Goal: Transaction & Acquisition: Purchase product/service

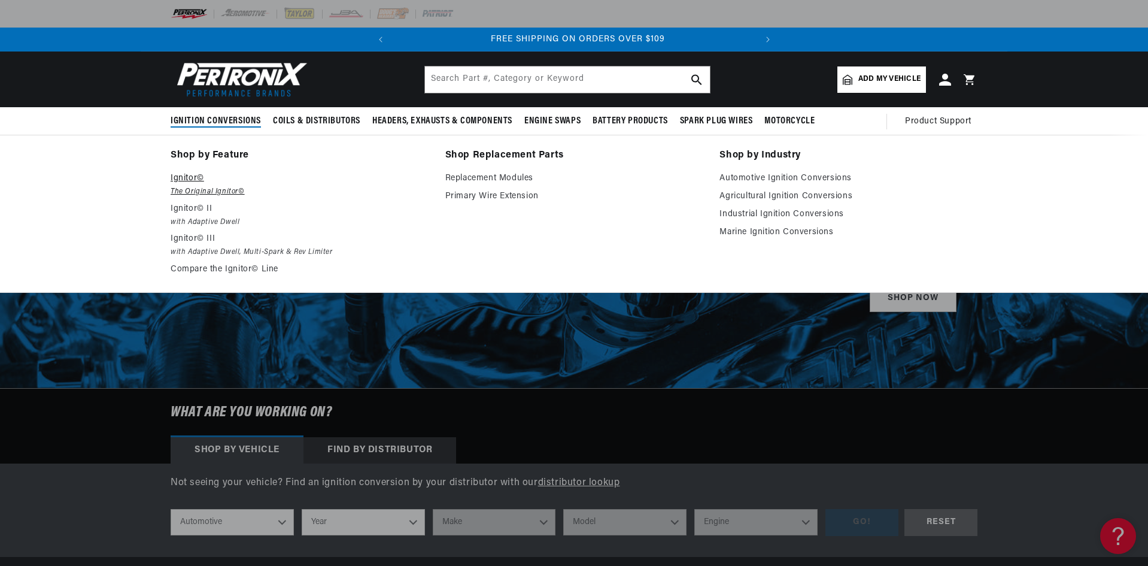
scroll to position [0, 363]
click at [188, 178] on p "Ignitor©" at bounding box center [300, 178] width 258 height 14
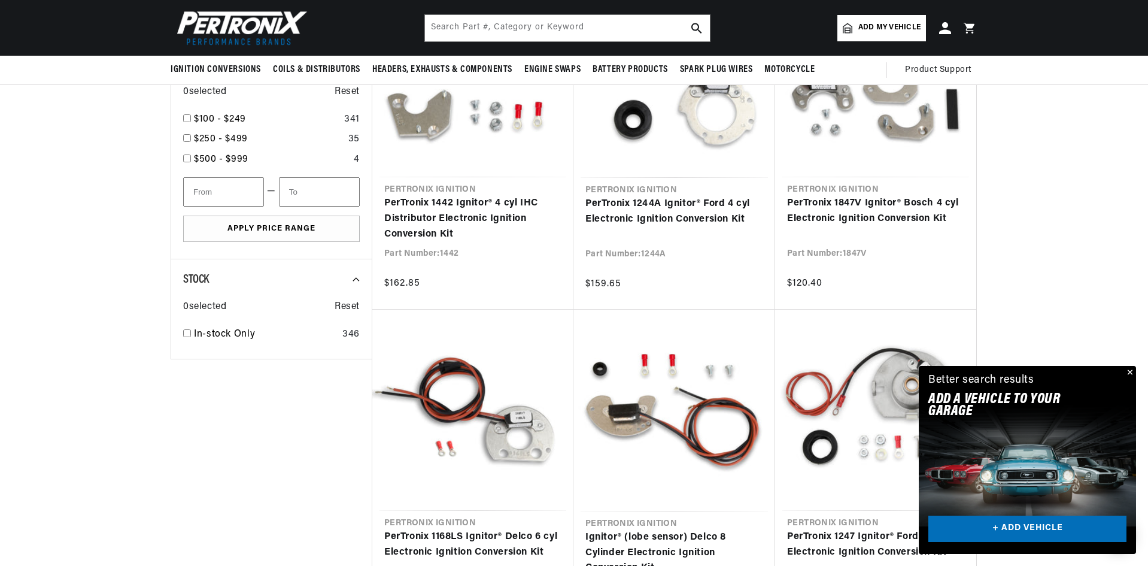
scroll to position [419, 0]
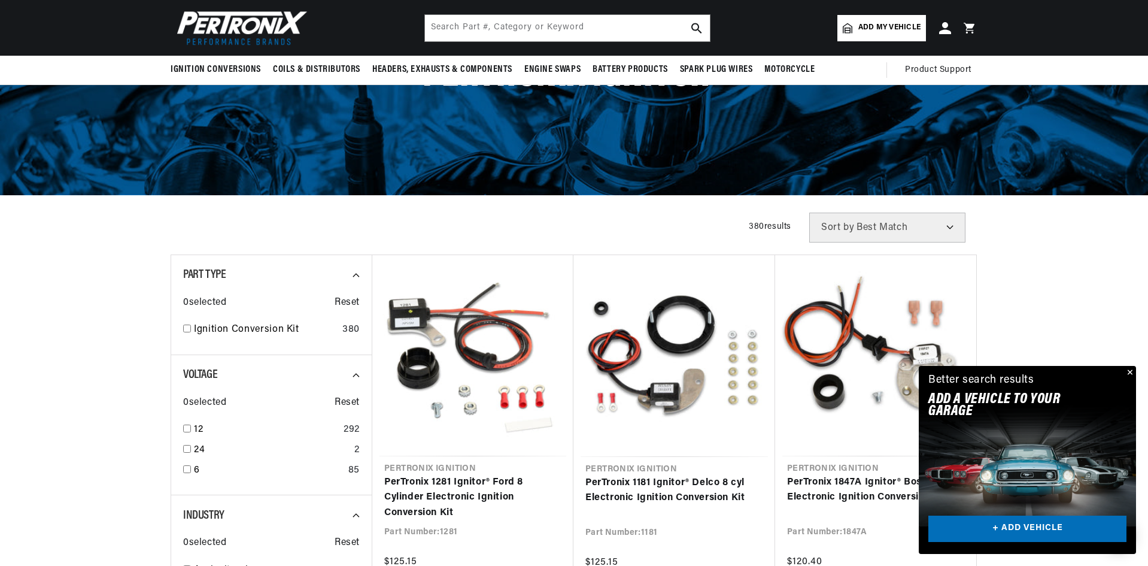
scroll to position [60, 0]
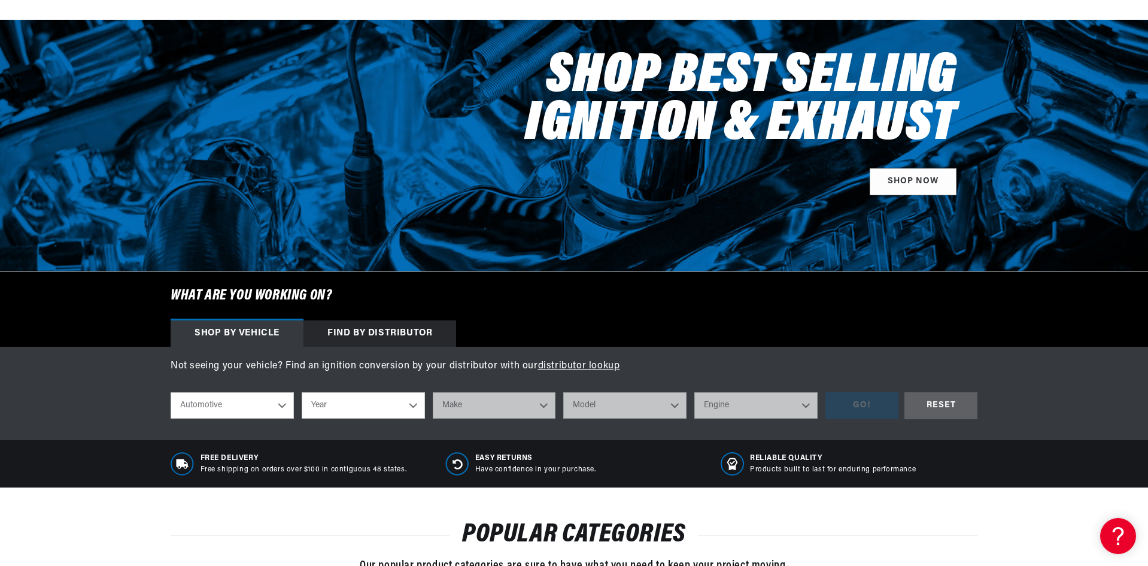
scroll to position [180, 0]
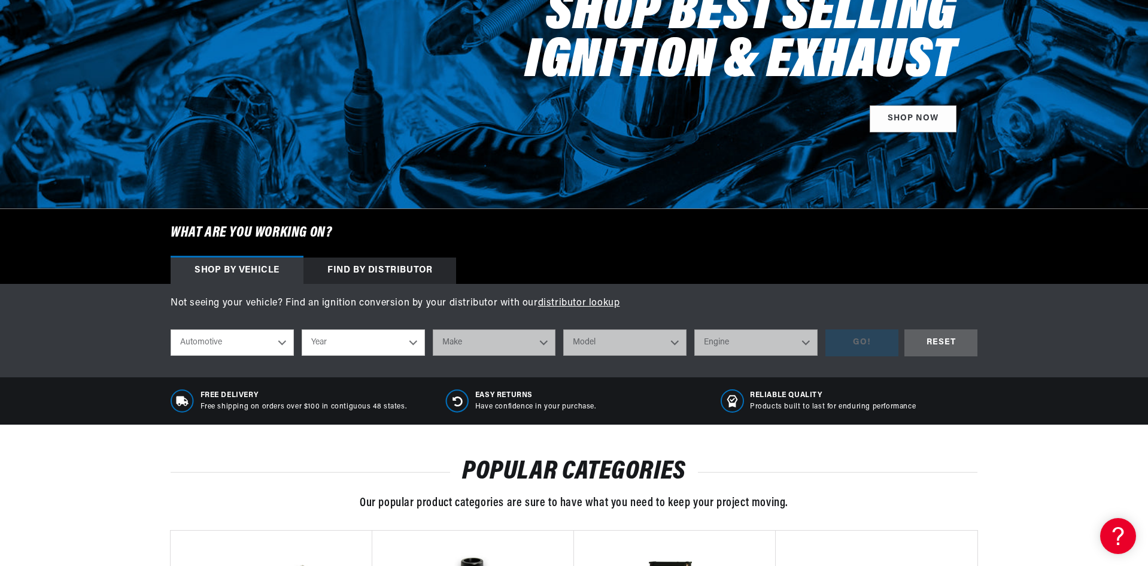
click at [382, 347] on select "Year 2026 2025 2024 2023 2022 2021 2020 2019 2018 2017 2016 2015 2014 2013 2012…" at bounding box center [363, 342] width 123 height 26
select select "1952"
click at [302, 329] on select "Year 2026 2025 2024 2023 2022 2021 2020 2019 2018 2017 2016 2015 2014 2013 2012…" at bounding box center [363, 342] width 123 height 26
select select "1952"
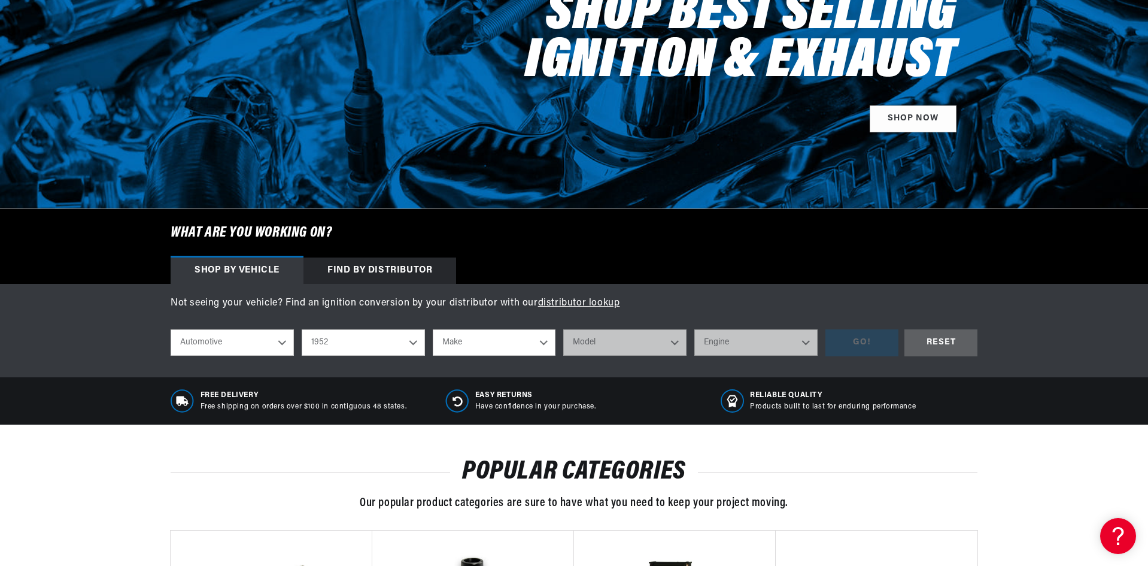
click at [502, 341] on select "Make Aston Martin Austin Buick Cadillac Chevrolet Chrysler Citroen Crosley Ford…" at bounding box center [494, 342] width 123 height 26
select select "Chevrolet"
click at [433, 329] on select "Make Aston Martin Austin Buick Cadillac Chevrolet Chrysler Citroen Crosley Ford…" at bounding box center [494, 342] width 123 height 26
select select "Chevrolet"
click at [615, 341] on select "Model Bel Air Fleetline Styleline Deluxe Styleline Special Truck" at bounding box center [624, 342] width 123 height 26
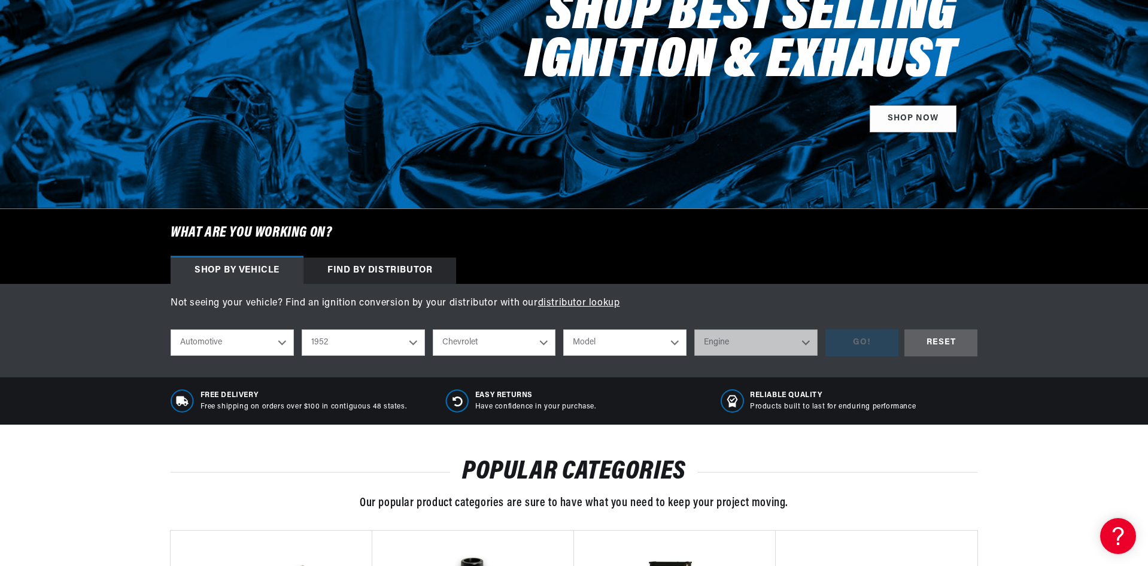
scroll to position [0, 0]
select select "Truck"
click at [563, 329] on select "Model Bel Air Fleetline Styleline Deluxe Styleline Special Truck" at bounding box center [624, 342] width 123 height 26
select select "Truck"
click at [746, 344] on select "Engine 3.8L 4.3L" at bounding box center [755, 342] width 123 height 26
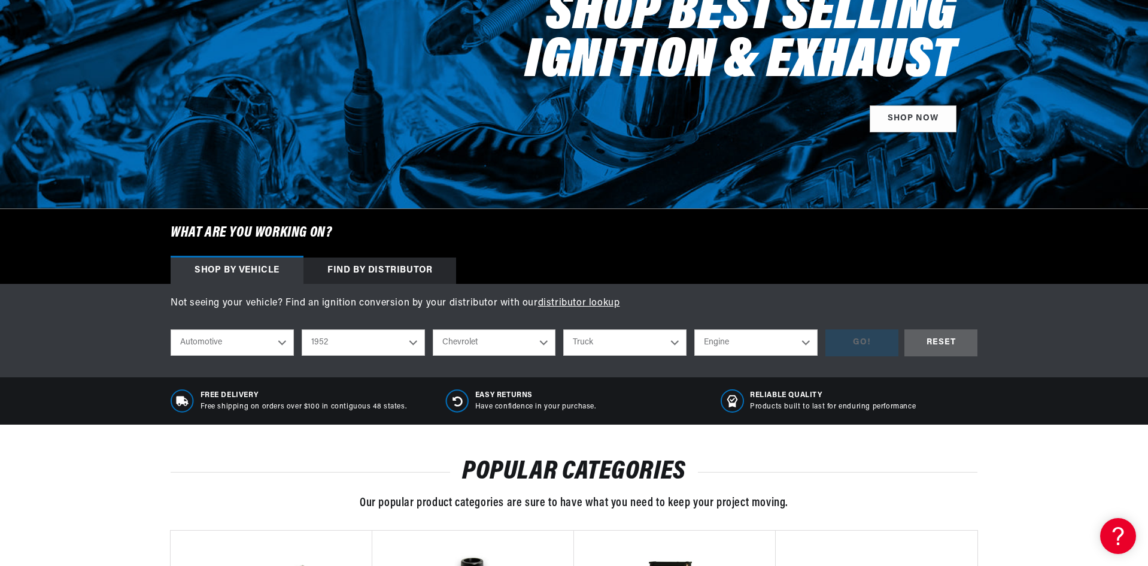
scroll to position [0, 363]
click at [804, 341] on select "Engine 3.8L 4.3L" at bounding box center [755, 342] width 123 height 26
select select "3.8L"
click at [694, 329] on select "Engine 3.8L 4.3L" at bounding box center [755, 342] width 123 height 26
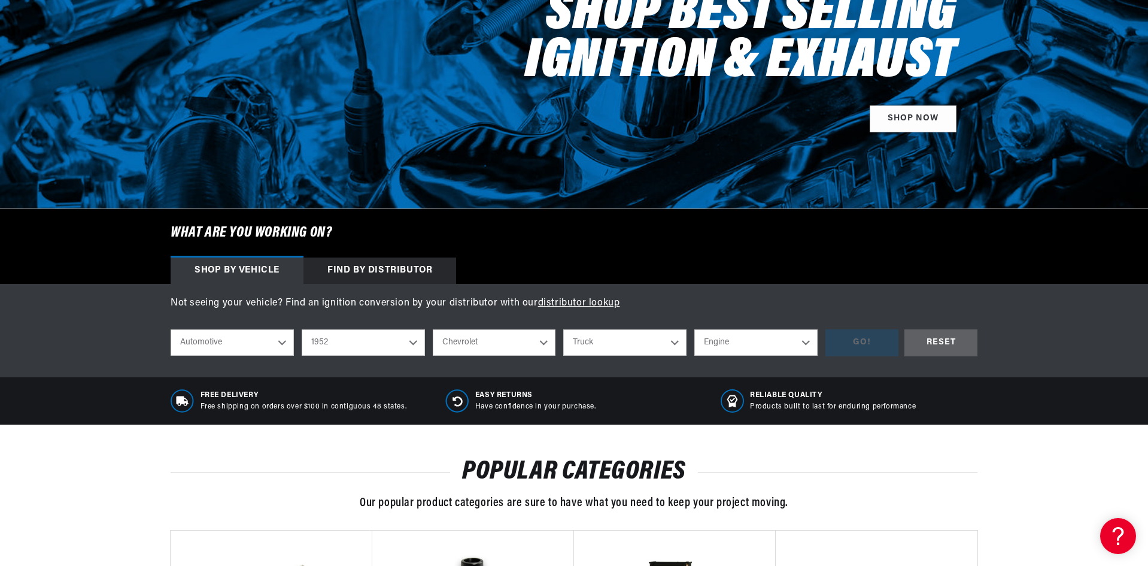
select select "3.8L"
click at [847, 341] on div "GO!" at bounding box center [861, 342] width 73 height 27
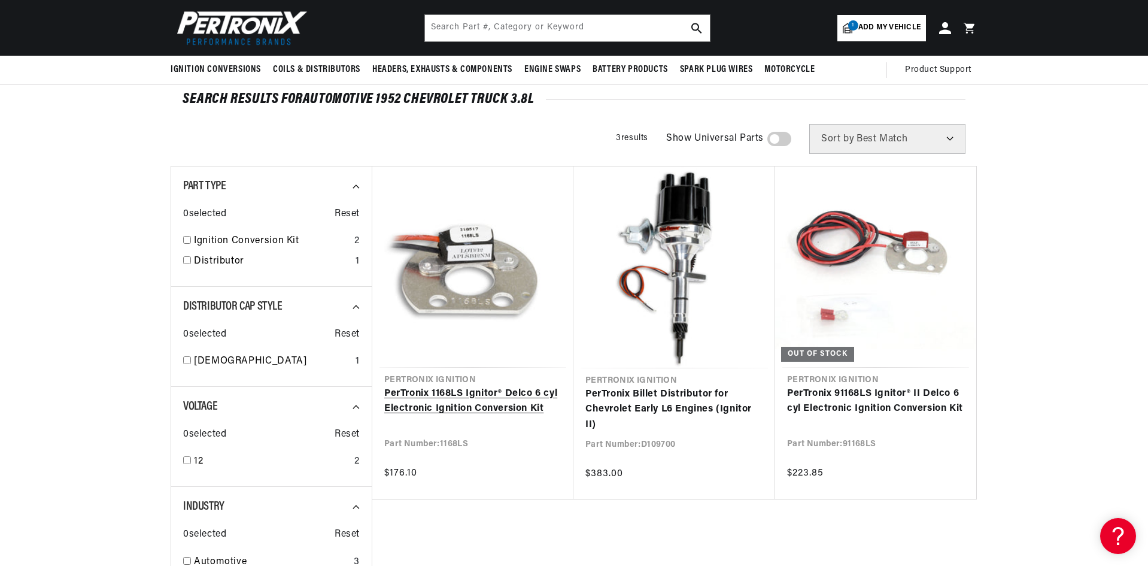
click at [481, 396] on link "PerTronix 1168LS Ignitor® Delco 6 cyl Electronic Ignition Conversion Kit" at bounding box center [472, 401] width 177 height 31
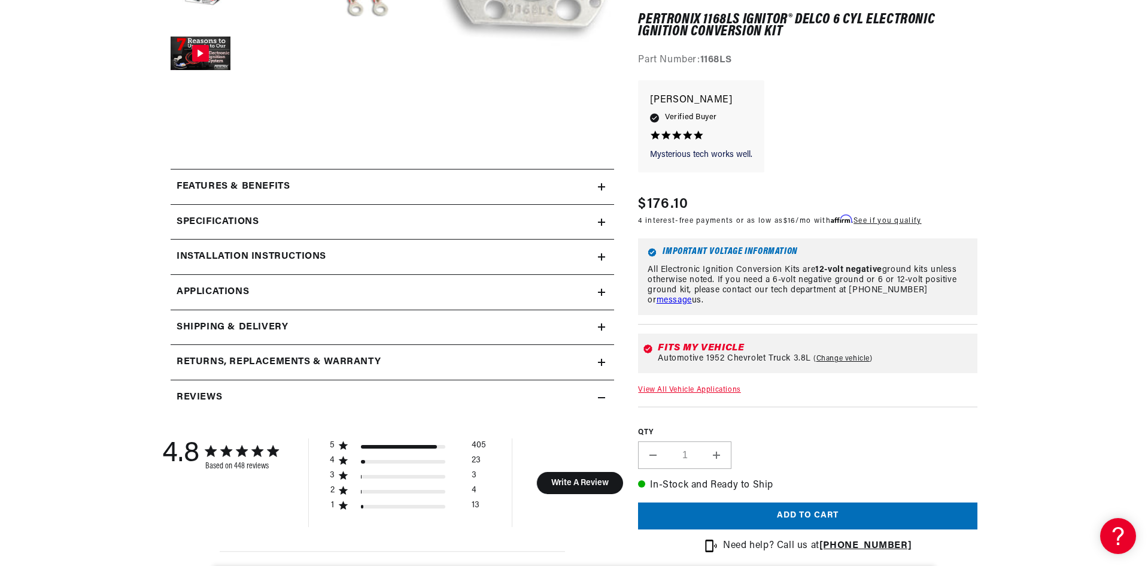
click at [598, 256] on icon at bounding box center [601, 256] width 7 height 7
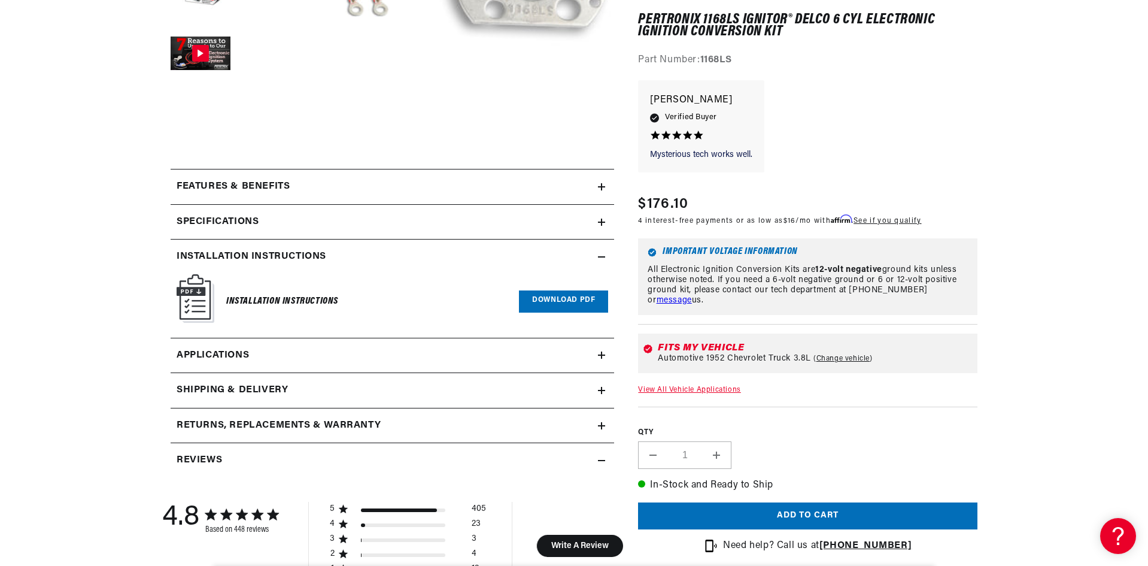
click at [557, 299] on link "Download PDF" at bounding box center [563, 301] width 89 height 22
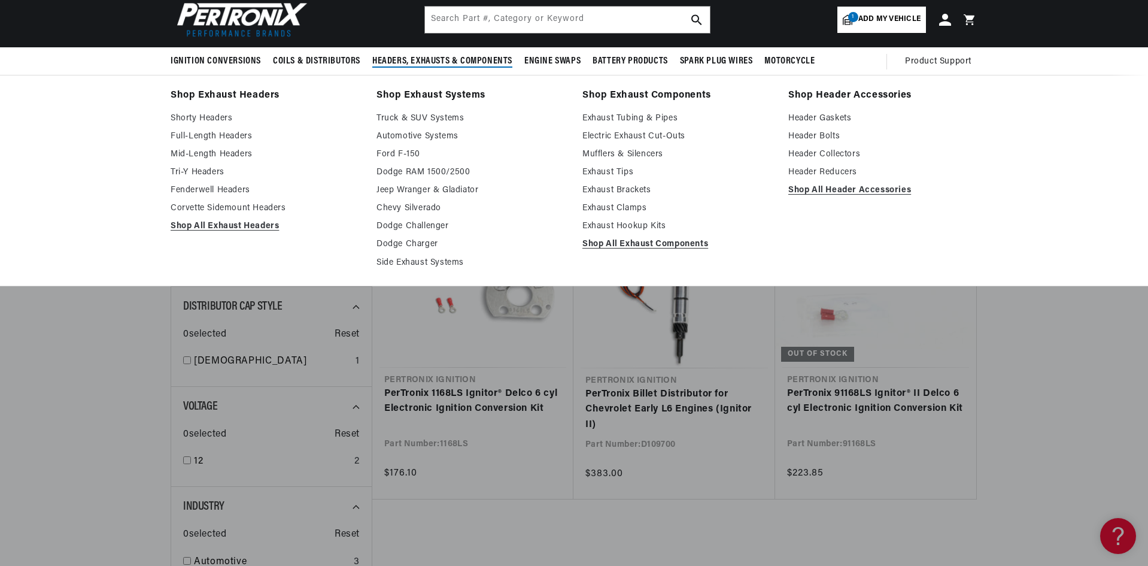
click at [421, 60] on span "Headers, Exhausts & Components" at bounding box center [442, 61] width 140 height 13
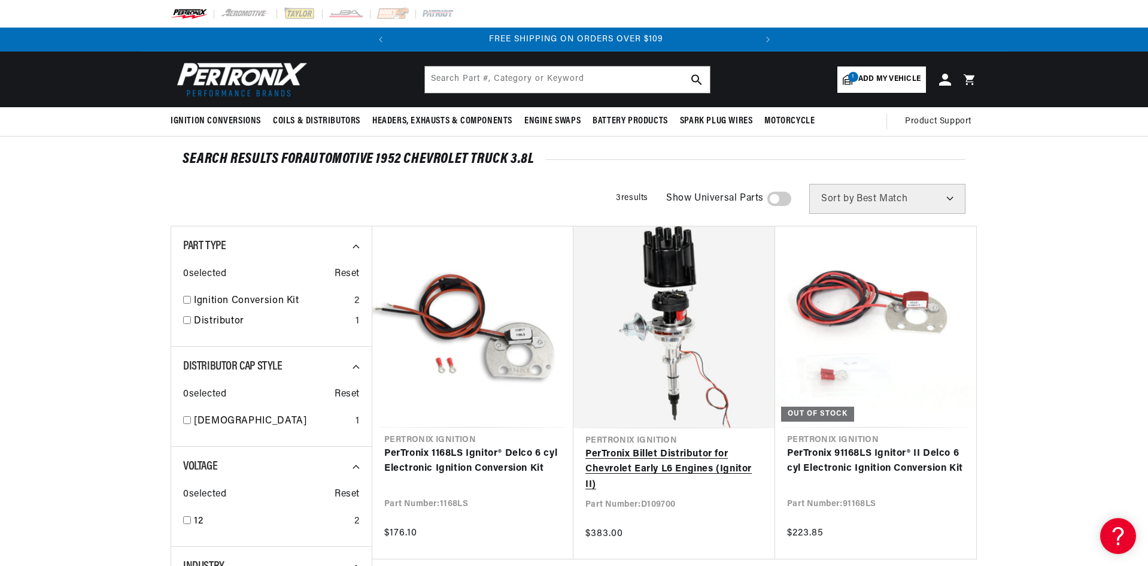
scroll to position [0, 363]
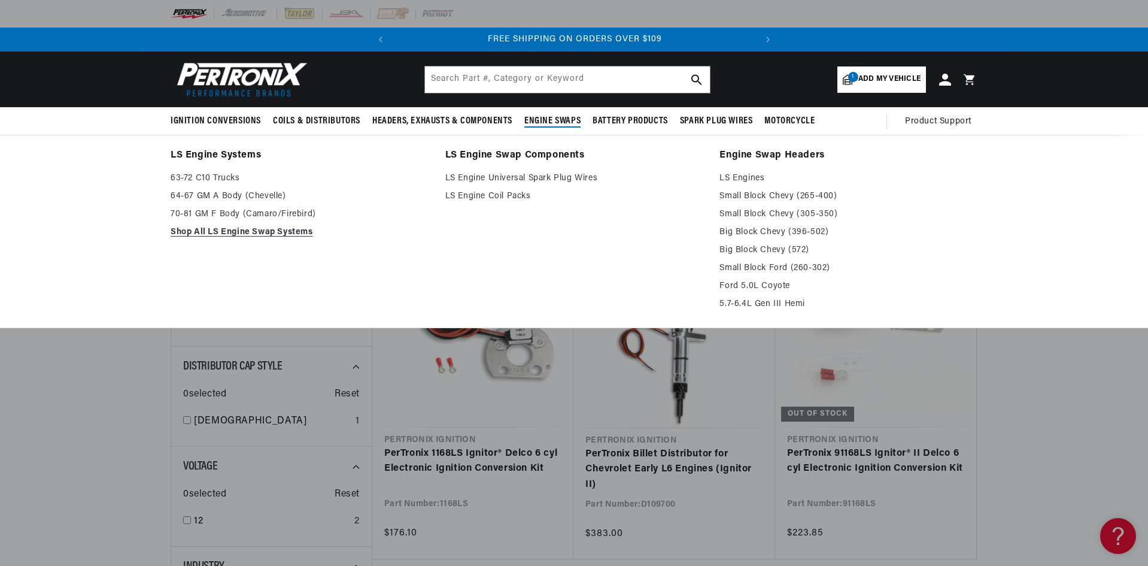
click at [541, 120] on span "Engine Swaps" at bounding box center [552, 121] width 56 height 13
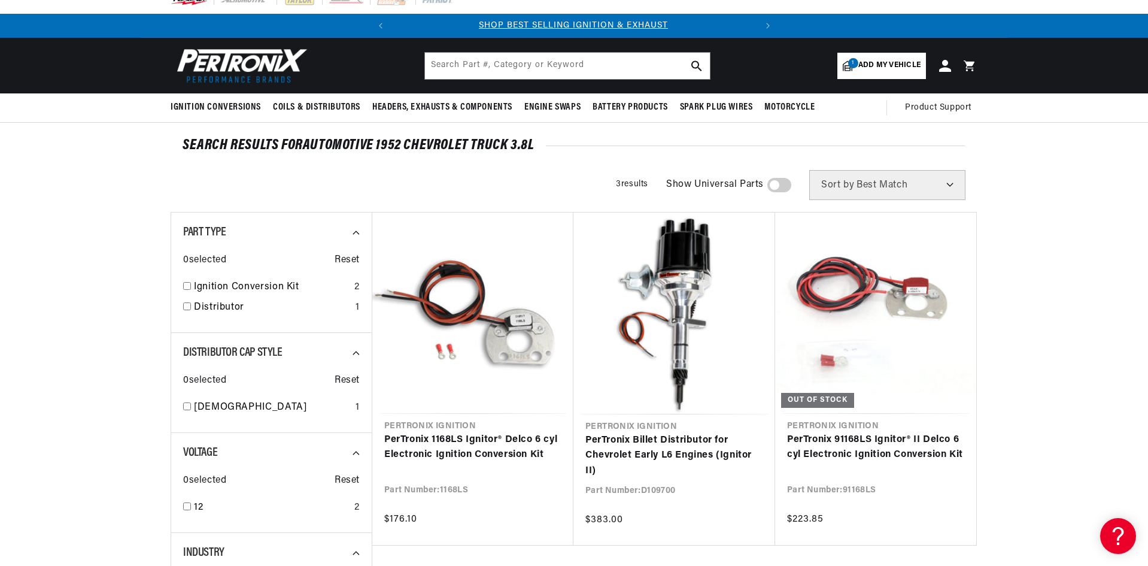
scroll to position [0, 0]
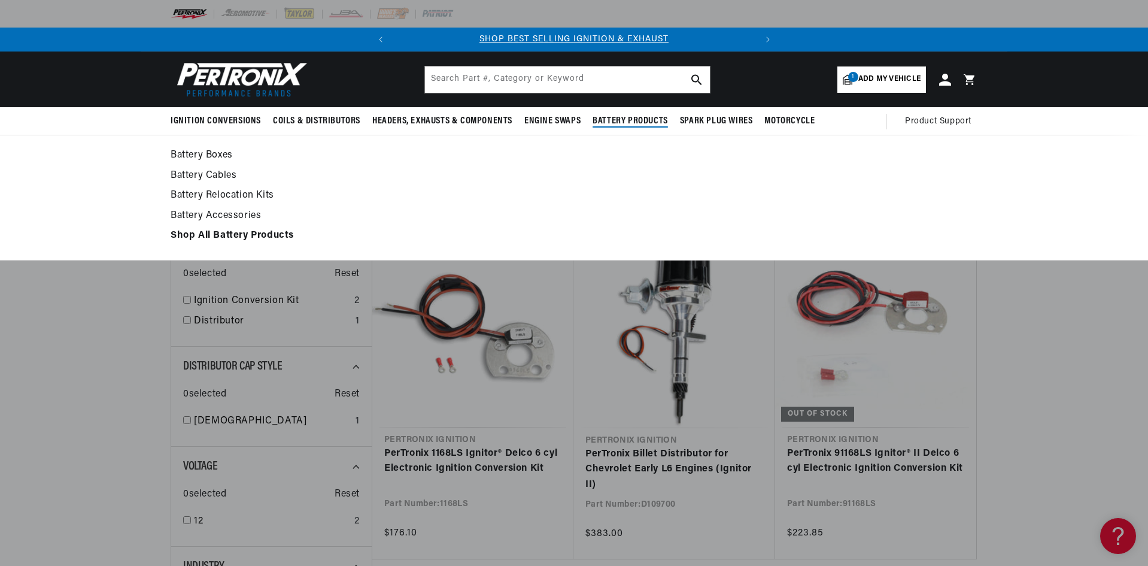
click at [615, 121] on span "Battery Products" at bounding box center [629, 121] width 75 height 13
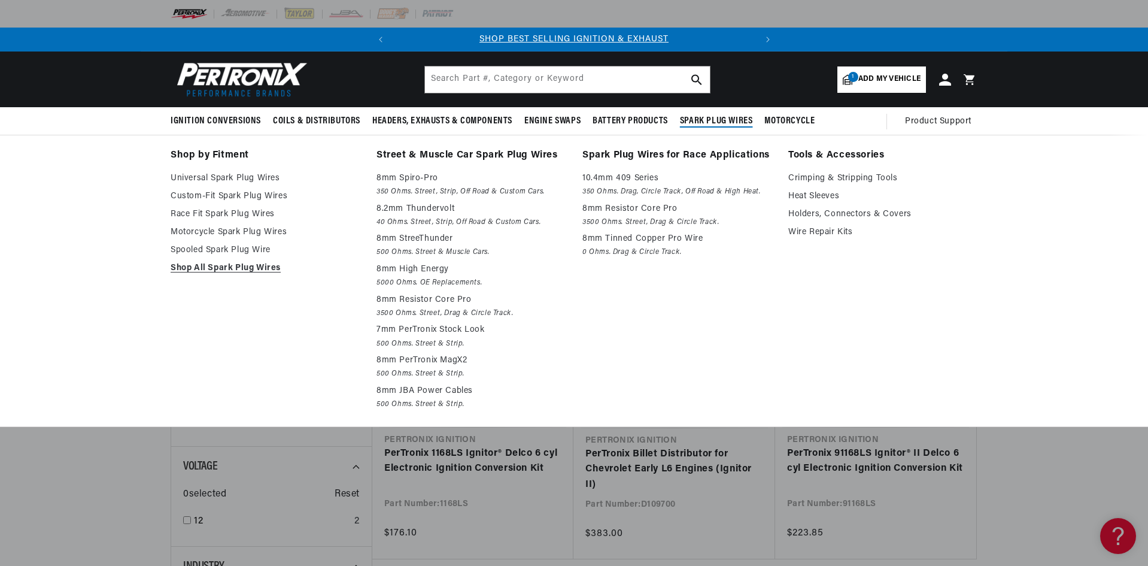
click at [701, 117] on span "Spark Plug Wires" at bounding box center [716, 121] width 73 height 13
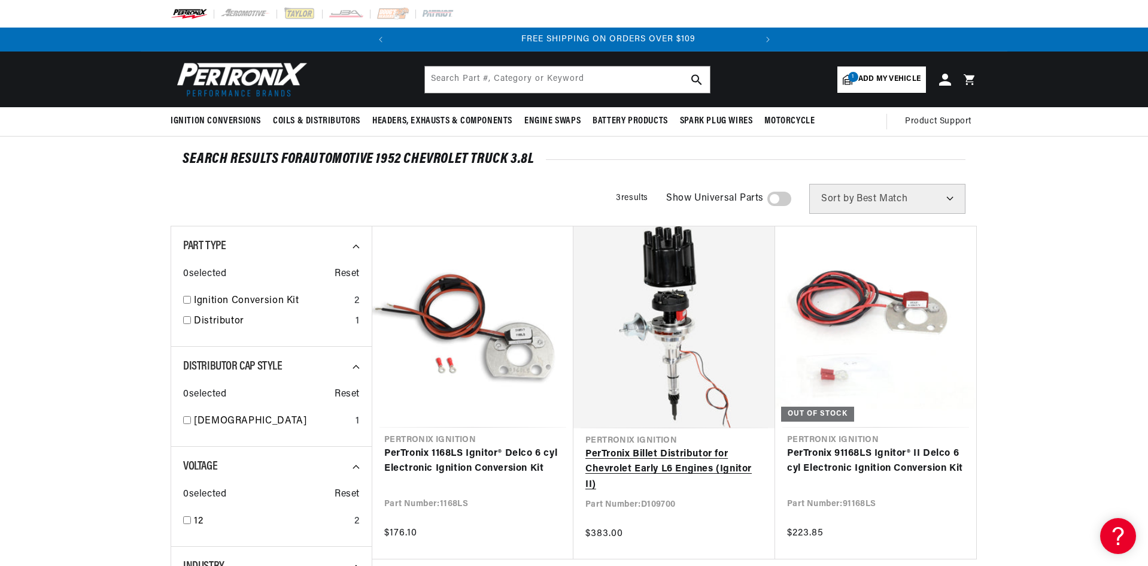
scroll to position [0, 363]
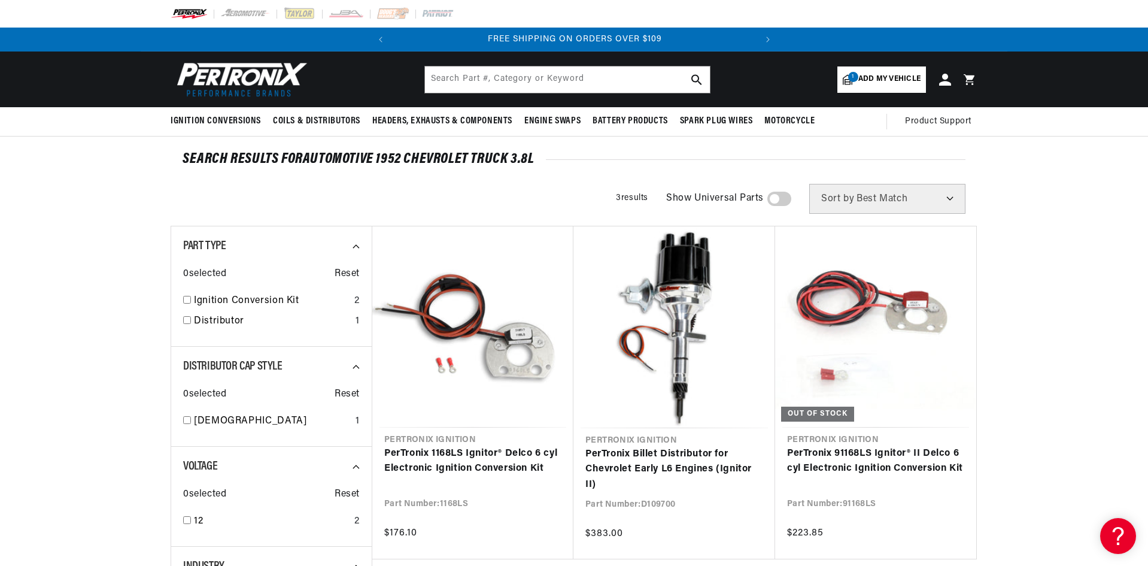
click at [777, 200] on span at bounding box center [779, 199] width 24 height 14
click at [777, 201] on input "checkbox" at bounding box center [774, 201] width 8 height 0
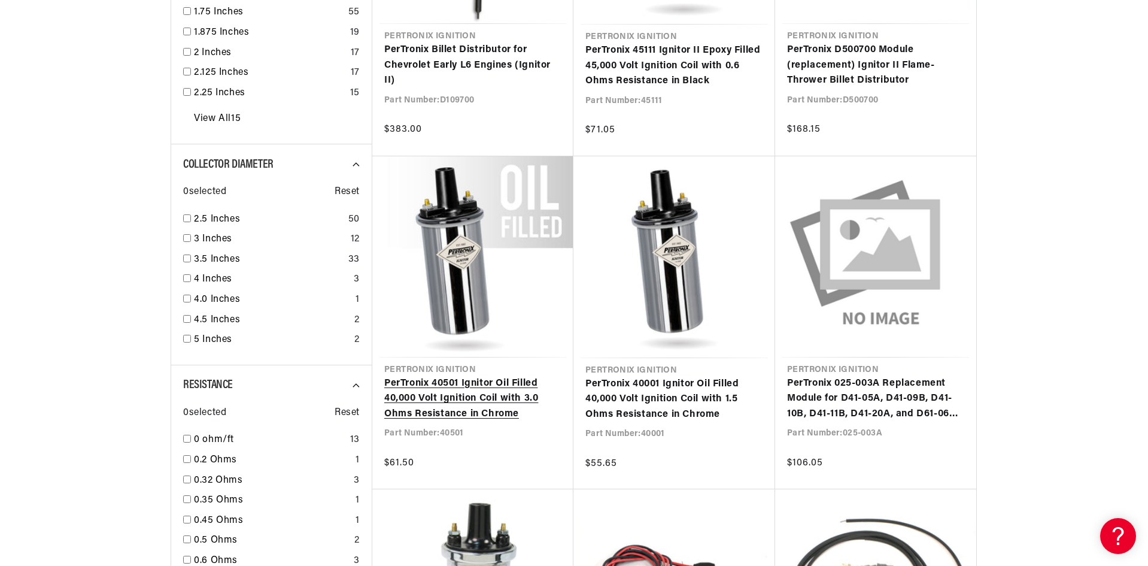
scroll to position [0, 363]
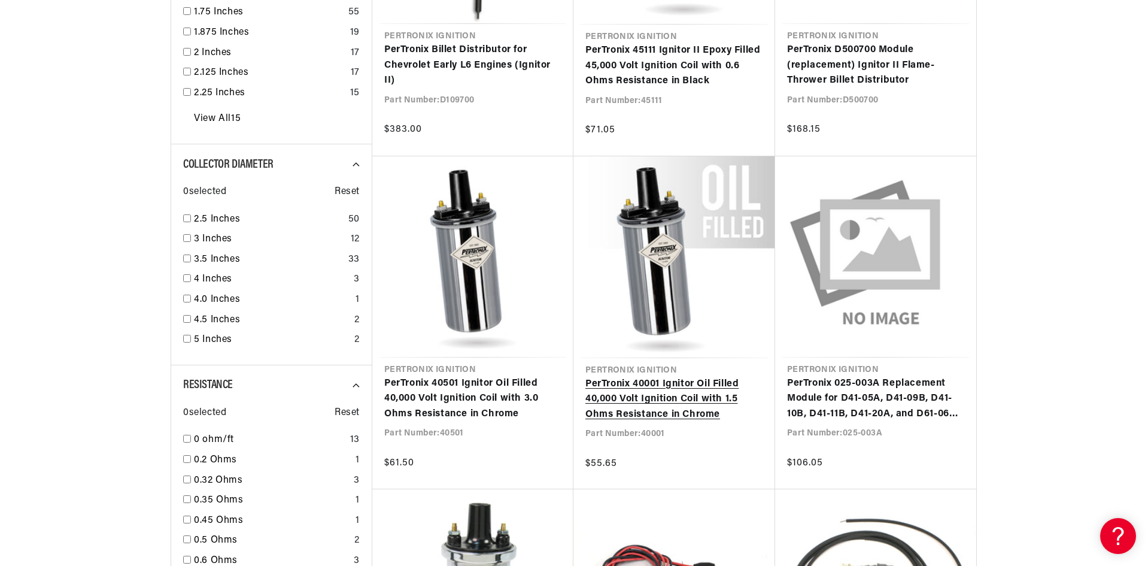
click at [616, 376] on link "PerTronix 40001 Ignitor Oil Filled 40,000 Volt Ignition Coil with 1.5 Ohms Resi…" at bounding box center [674, 399] width 178 height 46
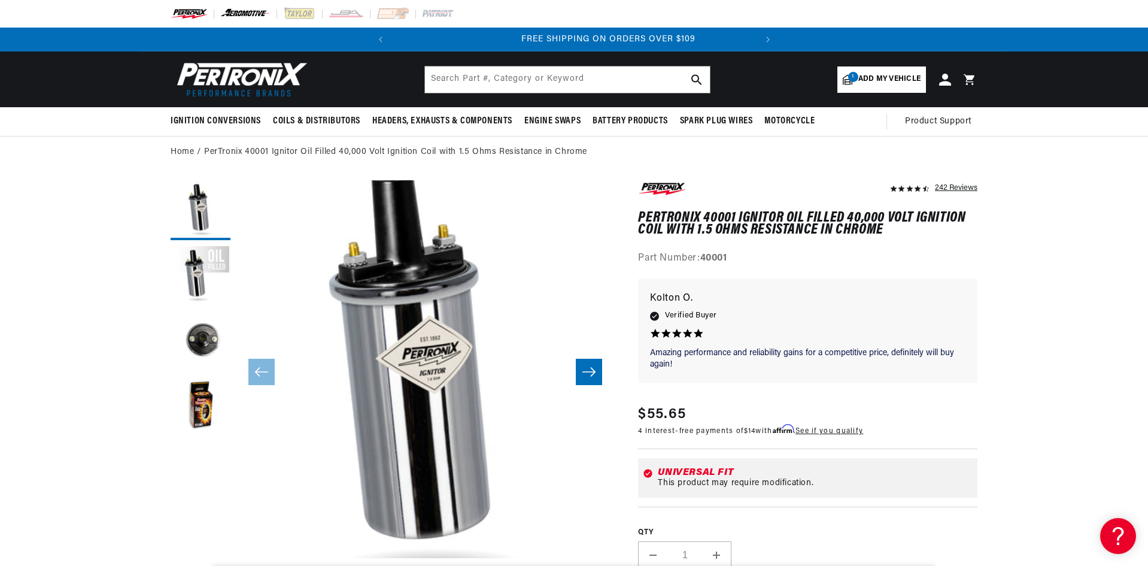
scroll to position [0, 363]
click at [391, 13] on img at bounding box center [392, 13] width 33 height 13
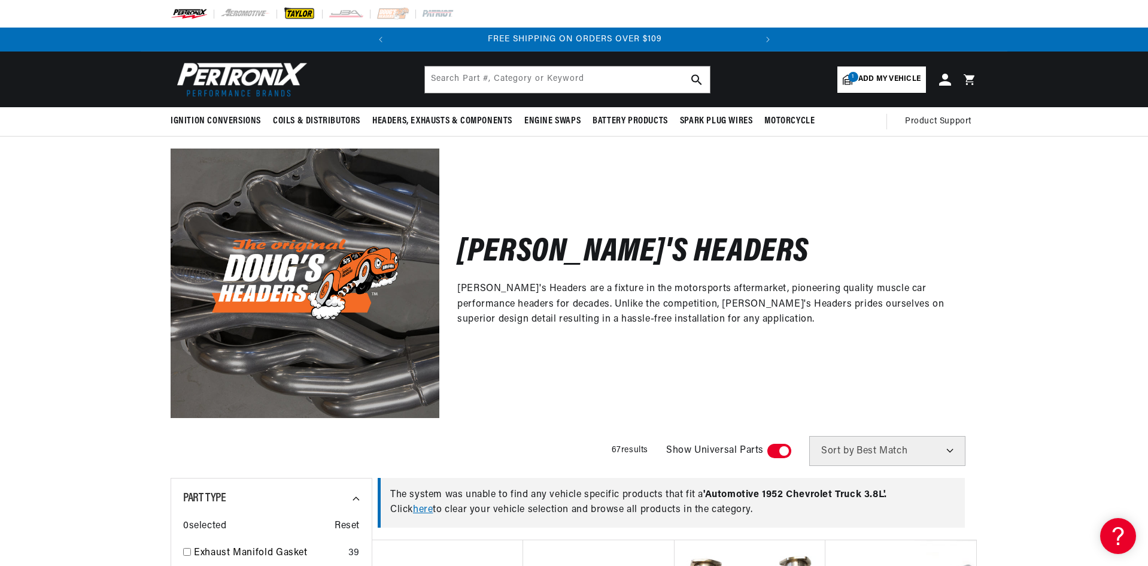
click at [305, 10] on img at bounding box center [299, 13] width 33 height 13
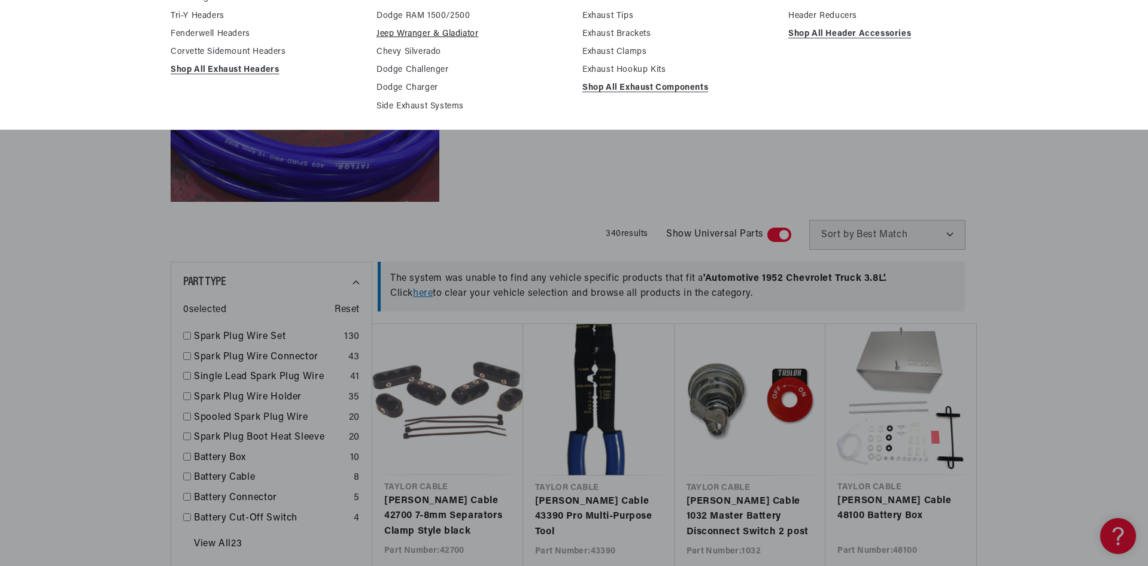
scroll to position [239, 0]
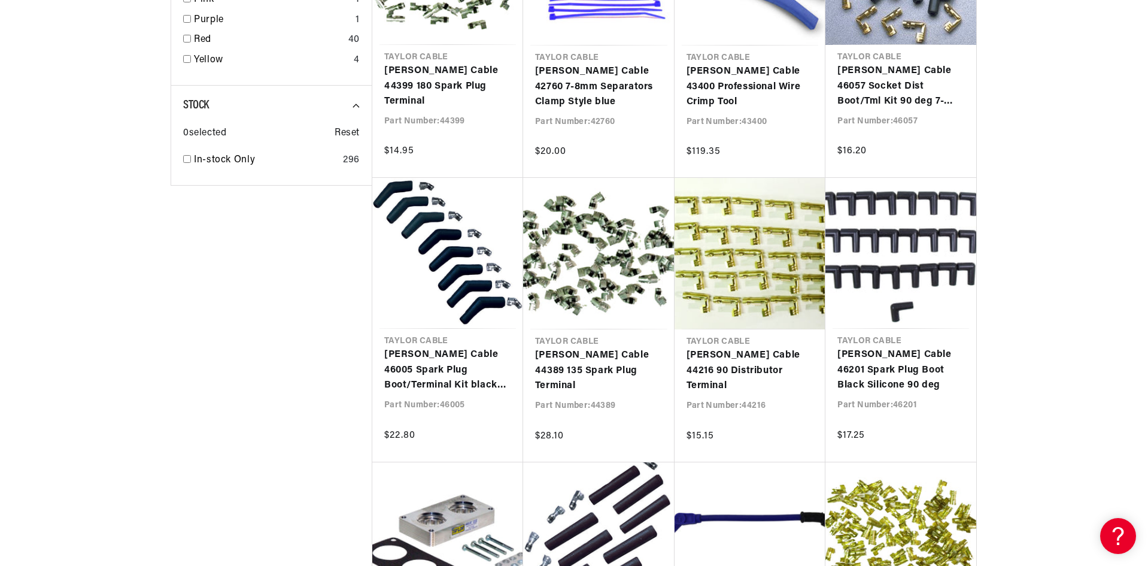
scroll to position [0, 363]
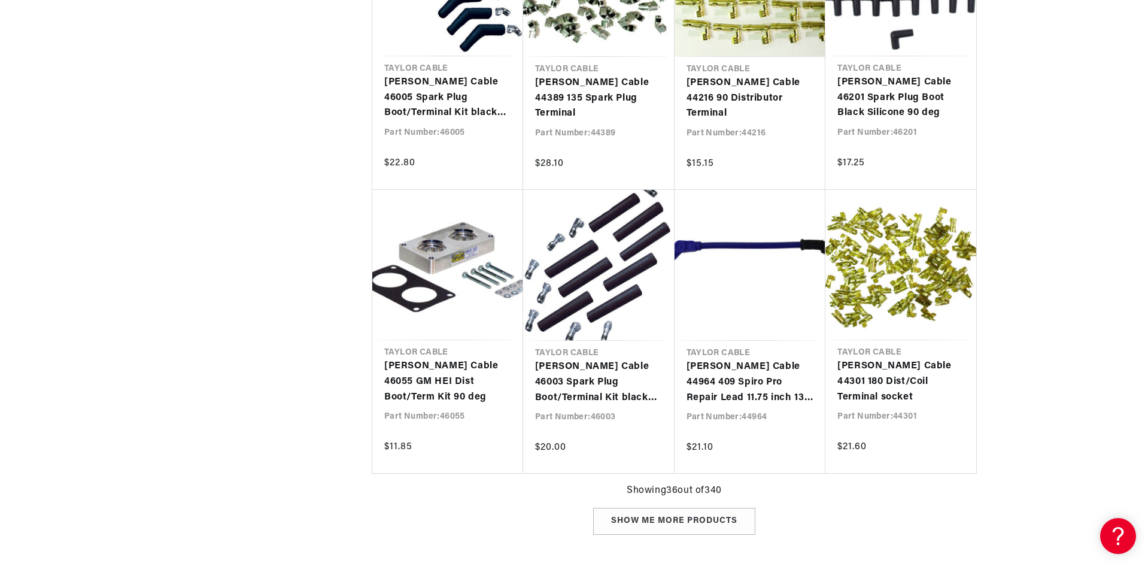
scroll to position [1795, 0]
